Goal: Task Accomplishment & Management: Manage account settings

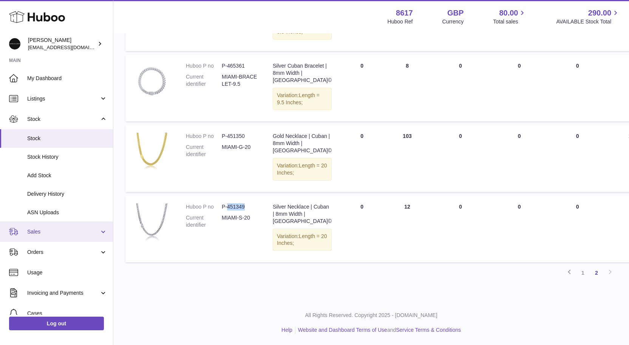
click at [44, 227] on link "Sales" at bounding box center [56, 231] width 113 height 20
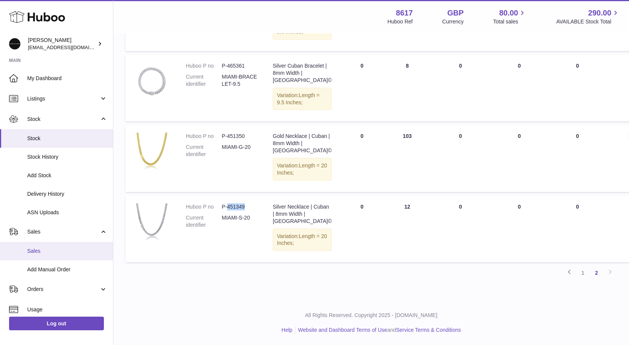
click at [38, 244] on link "Sales" at bounding box center [56, 251] width 113 height 18
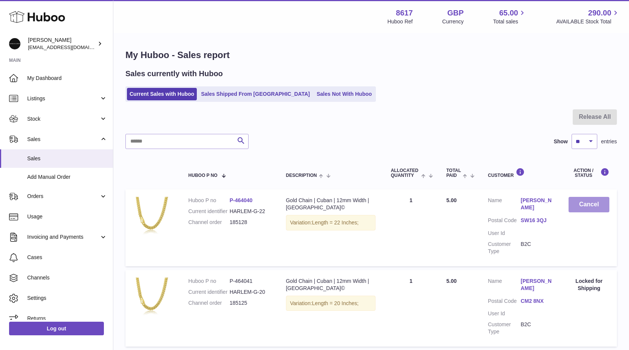
click at [593, 205] on button "Cancel" at bounding box center [588, 204] width 41 height 15
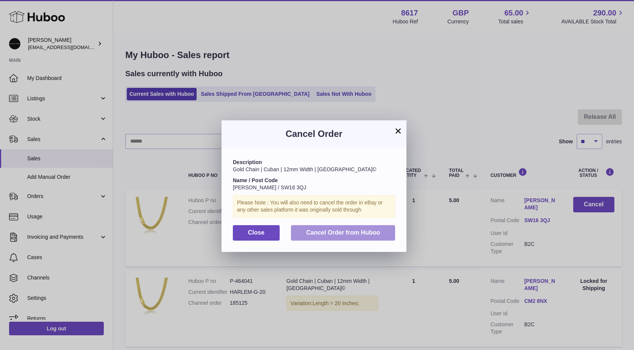
click at [357, 234] on span "Cancel Order from Huboo" at bounding box center [343, 233] width 74 height 6
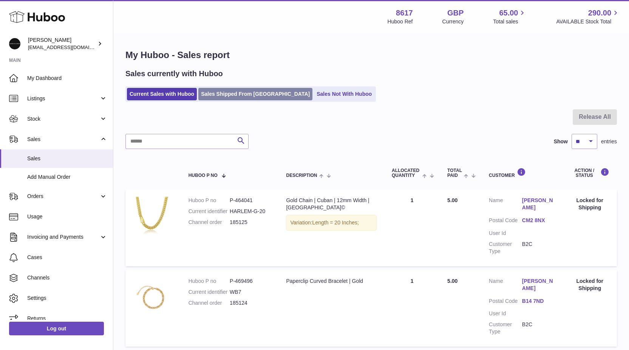
click at [238, 91] on link "Sales Shipped From [GEOGRAPHIC_DATA]" at bounding box center [255, 94] width 114 height 12
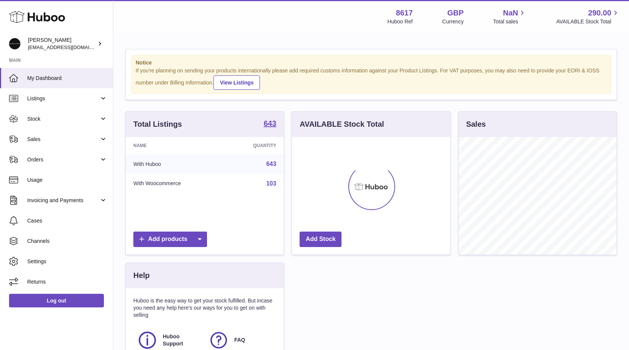
scroll to position [118, 158]
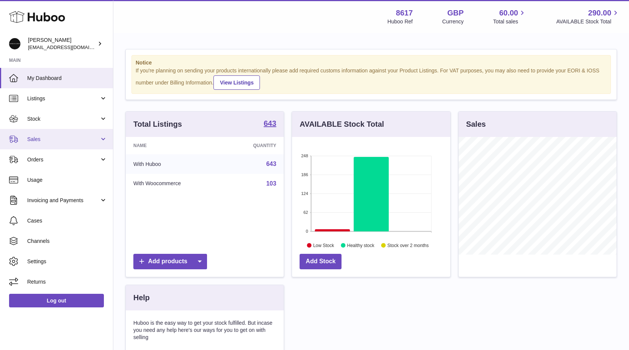
click at [49, 138] on span "Sales" at bounding box center [63, 139] width 72 height 7
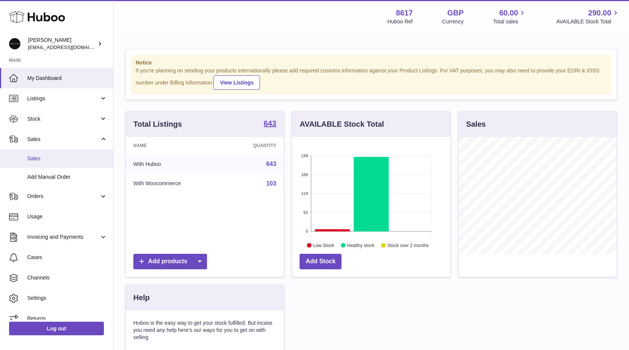
click at [41, 157] on span "Sales" at bounding box center [67, 158] width 80 height 7
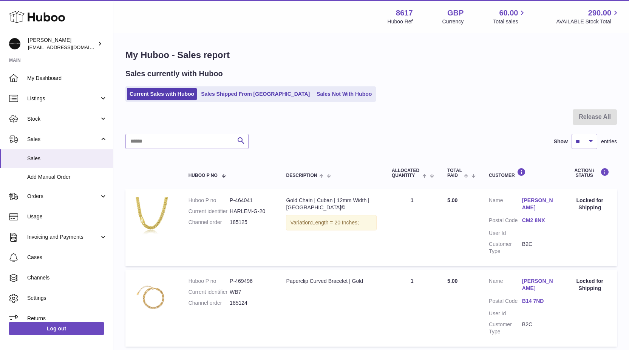
click at [234, 89] on link "Sales Shipped From Huboo" at bounding box center [255, 94] width 114 height 12
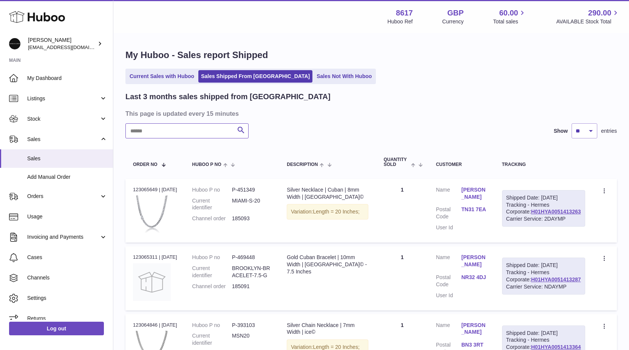
click at [190, 128] on input "text" at bounding box center [186, 130] width 123 height 15
paste input "**********"
type input "**********"
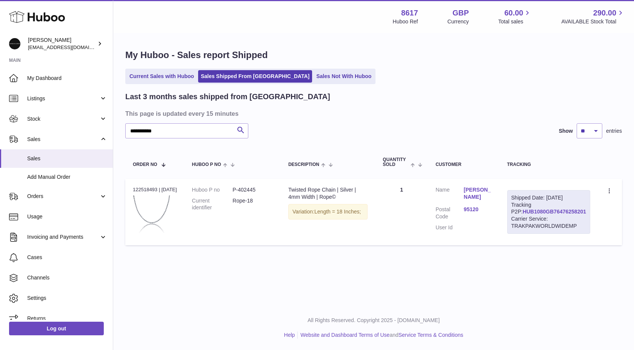
click at [547, 215] on link "HUB1080GB76476258201" at bounding box center [554, 212] width 63 height 6
